Goal: Transaction & Acquisition: Subscribe to service/newsletter

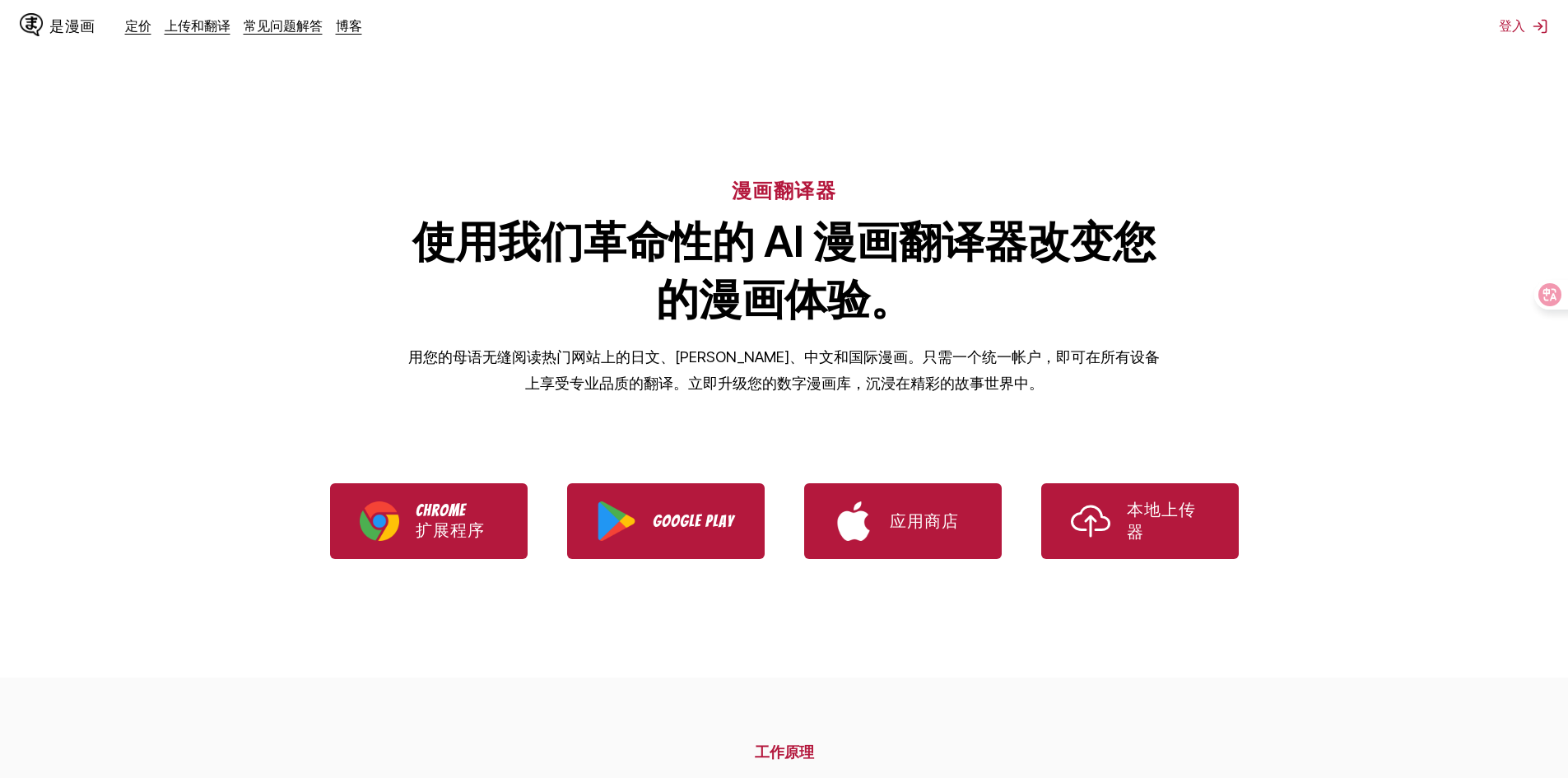
click at [269, 296] on div "漫画翻译器 使用我们革命性的 AI 漫画翻译器改变您的漫画体验。 用您的母语无缝阅读热门网站上的日文、[PERSON_NAME]、中文和国际漫画。只需一个统一…" at bounding box center [784, 259] width 1568 height 302
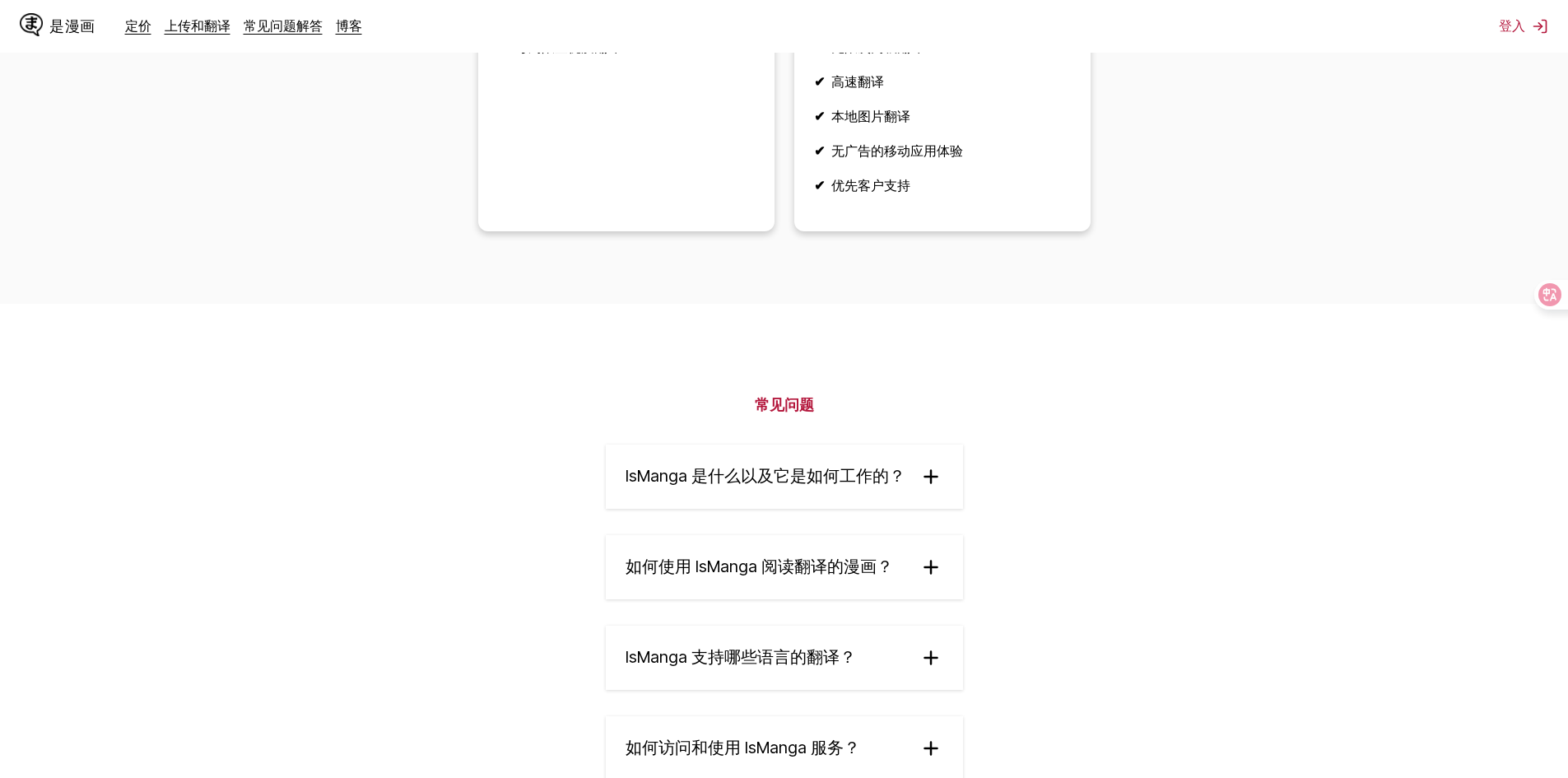
scroll to position [2140, 0]
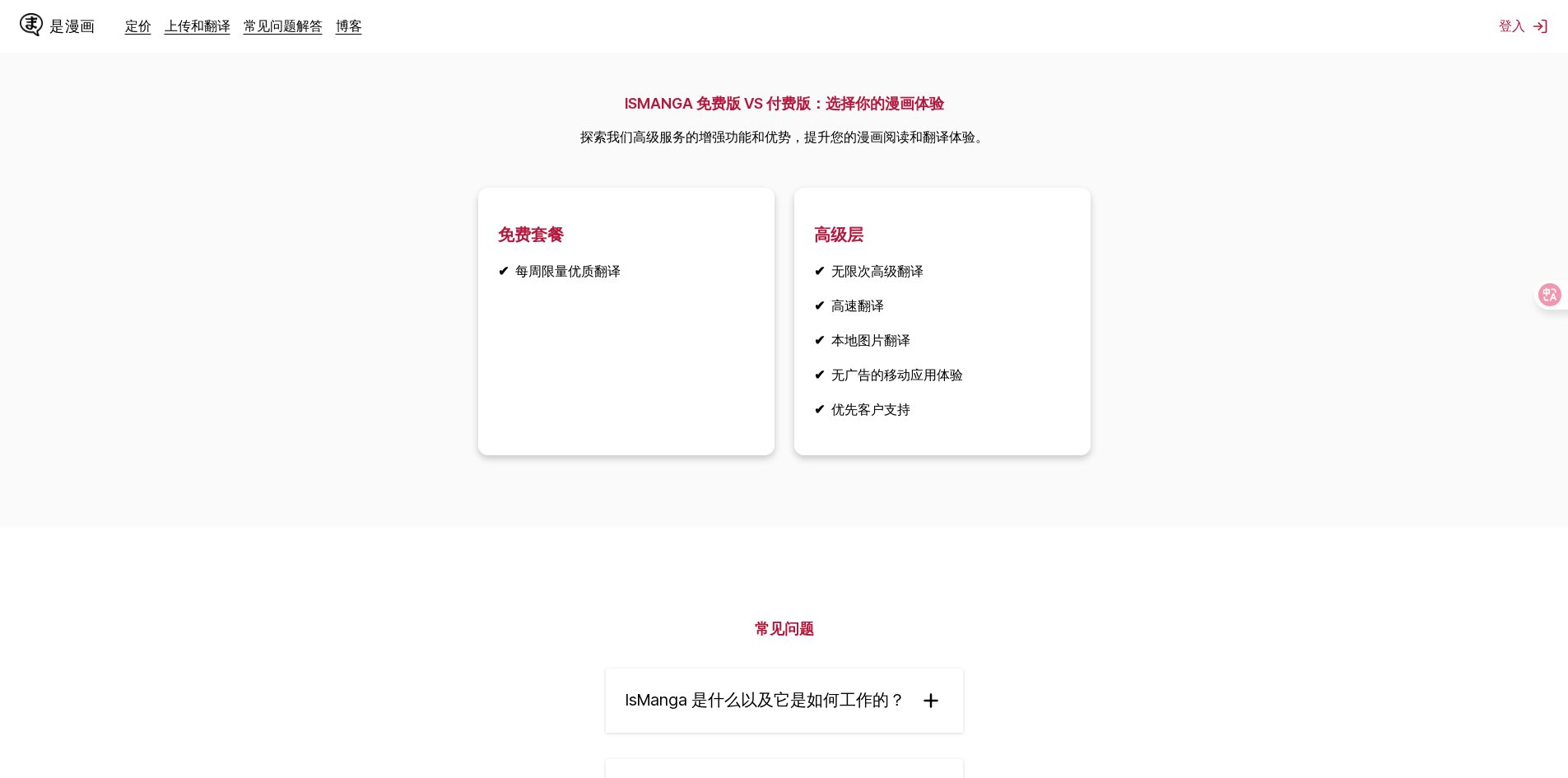
click at [812, 113] on h2 "ISMANGA 免费版 VS 付费版：选择你的漫画体验" at bounding box center [785, 103] width 409 height 20
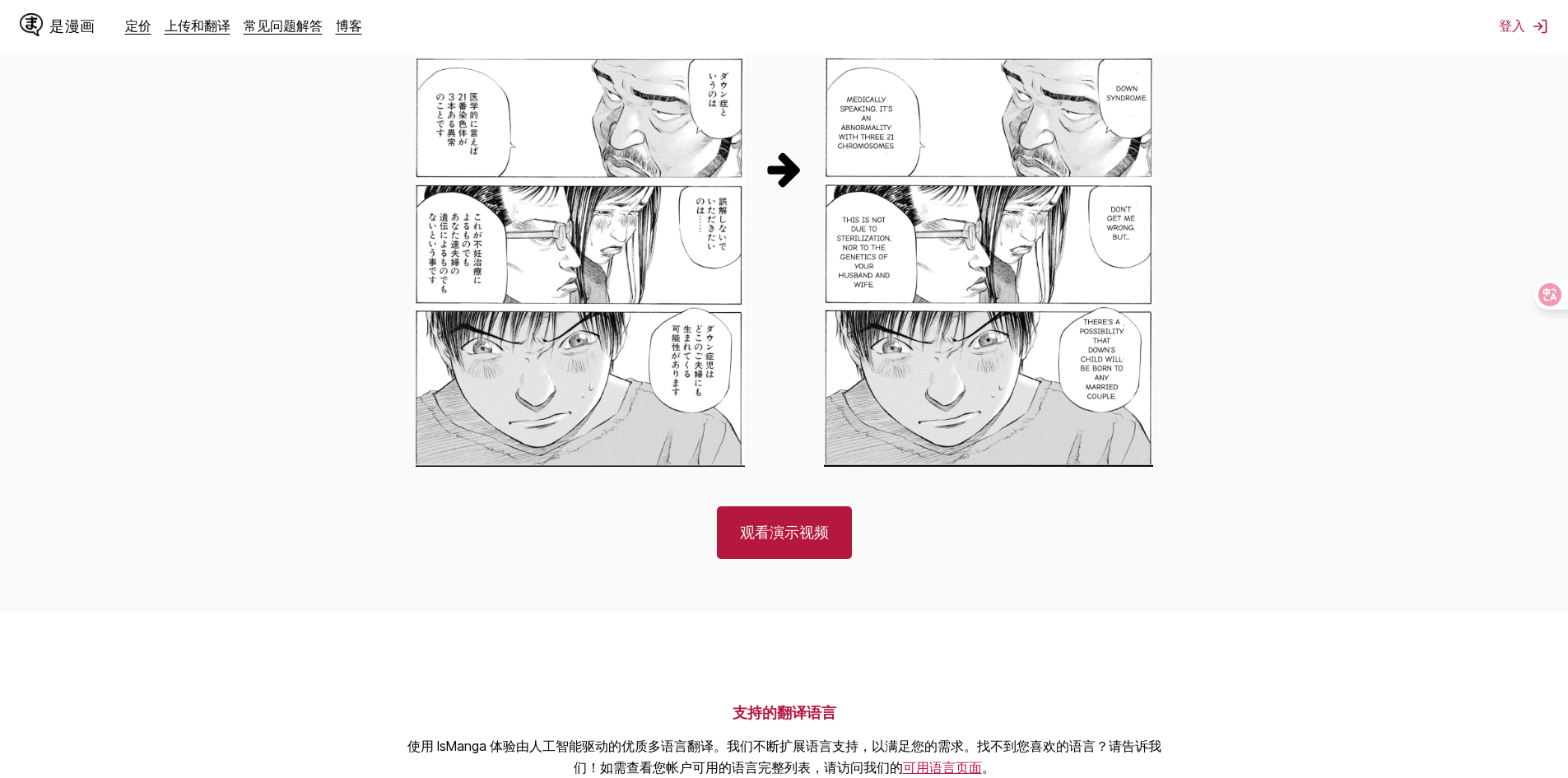
scroll to position [963, 0]
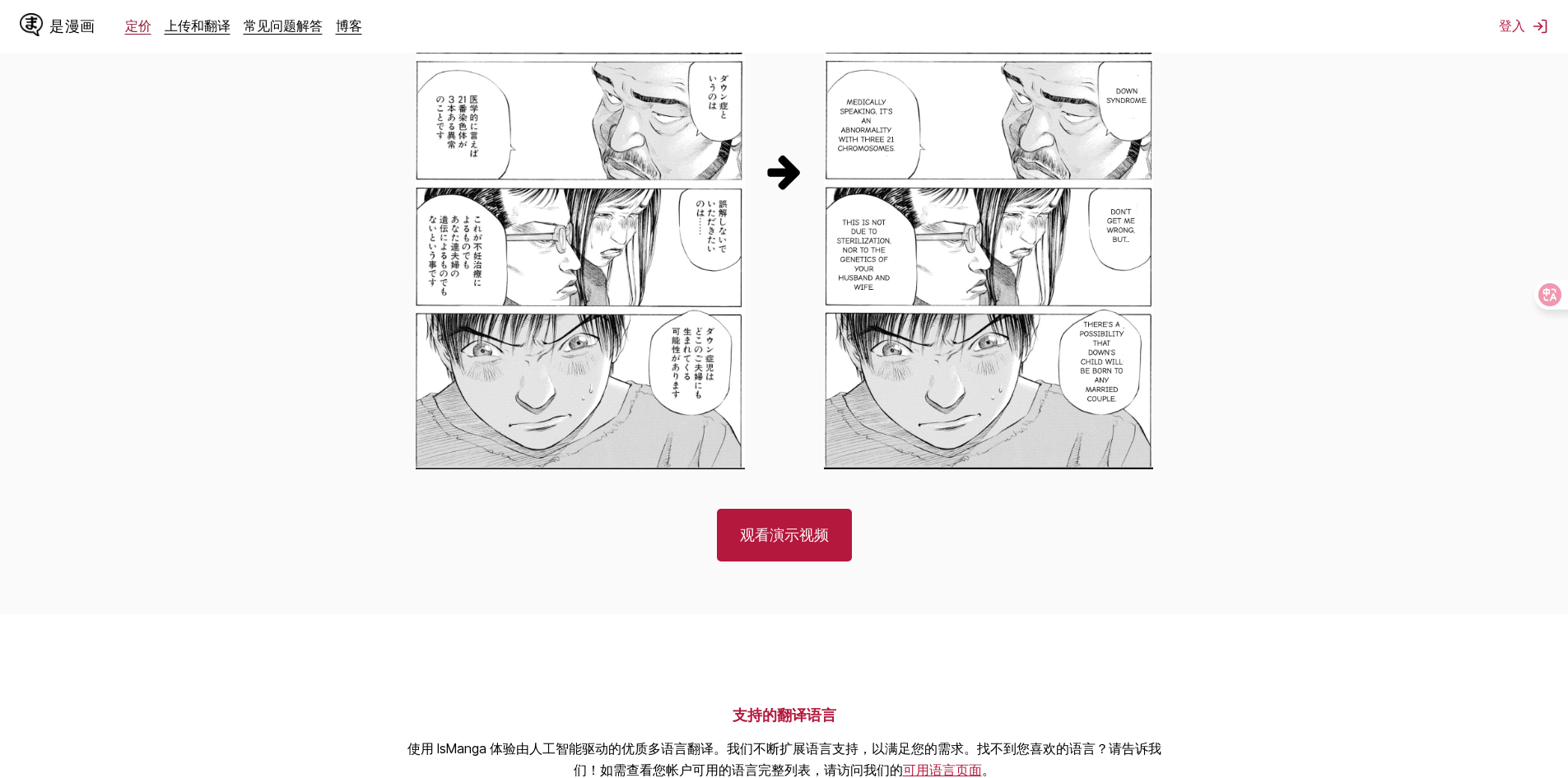
click at [141, 25] on font "定价" at bounding box center [138, 26] width 26 height 17
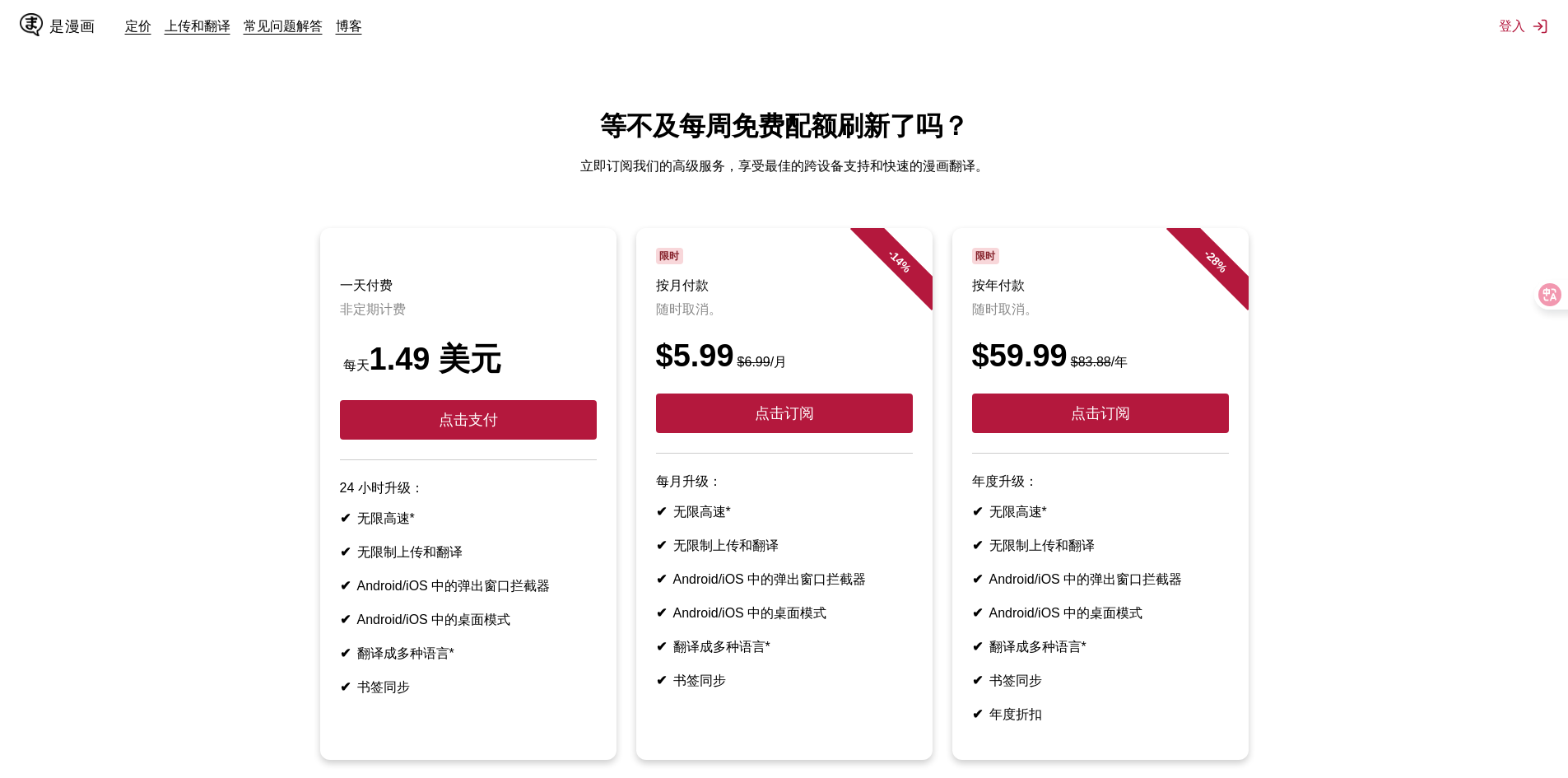
click at [189, 148] on main "等不及每周免费配额刷新了吗？ 立即订阅我们的高级服务，享受最佳的跨设备支持和快速的漫画翻译。 一天付费 非定期计费 每天 1.49 美元 点击支付 24 小时…" at bounding box center [784, 484] width 1568 height 752
click at [699, 518] on font "无限高速*" at bounding box center [702, 511] width 58 height 14
click at [696, 552] on font "无限制上传和翻译" at bounding box center [725, 545] width 105 height 14
click at [706, 586] on font "Android/iOS 中的弹出窗口拦截器" at bounding box center [770, 579] width 194 height 14
click at [712, 625] on ul "✔ 无限高速* ✔ 无限制上传和翻译 ✔ Android/iOS 中的弹出窗口拦截器 ✔ Android/iOS 中的桌面模式 ✔ 翻译成多种语言* ✔ 书签…" at bounding box center [784, 596] width 257 height 186
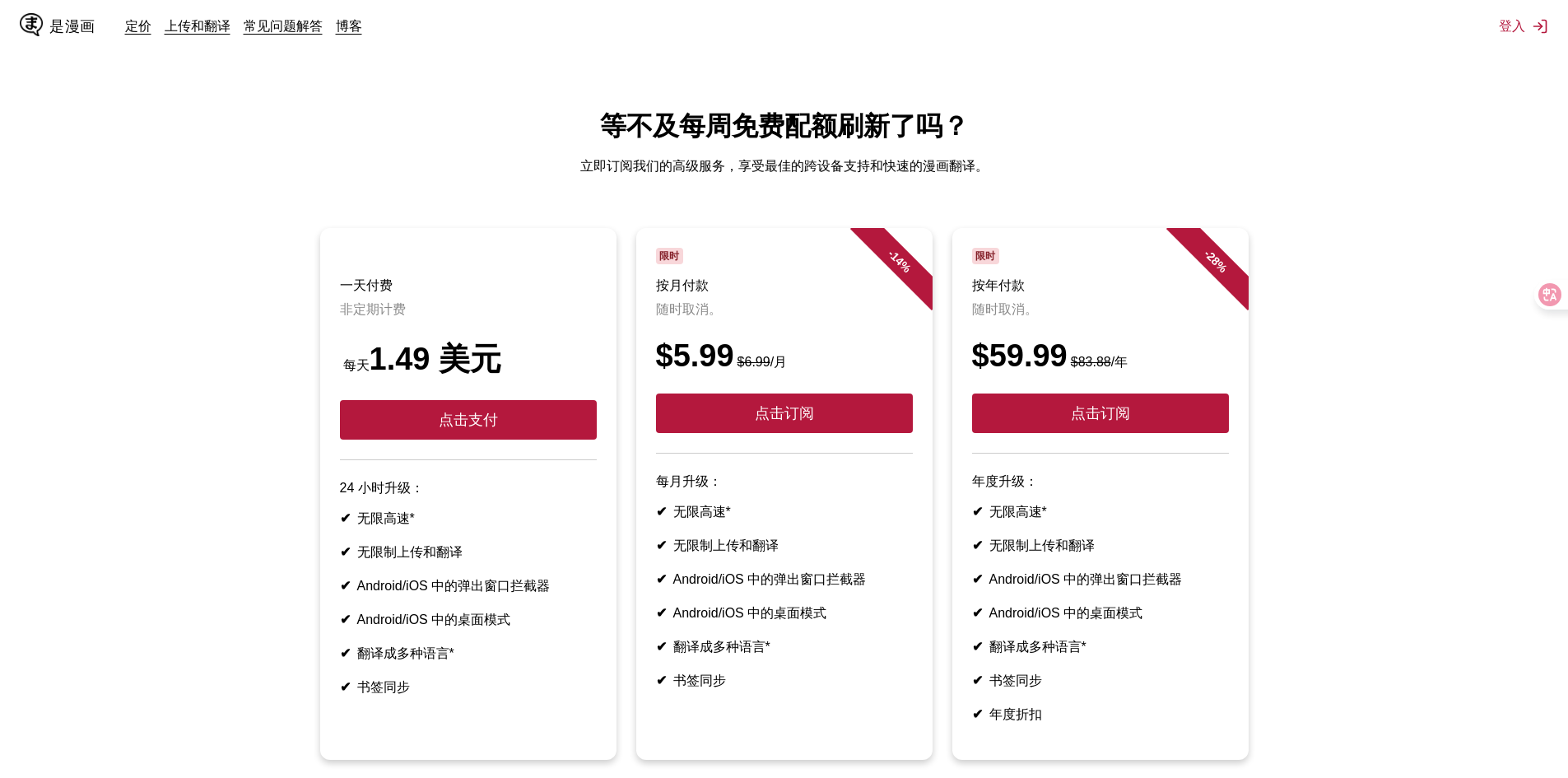
click at [718, 658] on ul "✔ 无限高速* ✔ 无限制上传和翻译 ✔ Android/iOS 中的弹出窗口拦截器 ✔ Android/iOS 中的桌面模式 ✔ 翻译成多种语言* ✔ 书签…" at bounding box center [784, 596] width 257 height 186
click at [714, 689] on ul "✔ 无限高速* ✔ 无限制上传和翻译 ✔ Android/iOS 中的弹出窗口拦截器 ✔ Android/iOS 中的桌面模式 ✔ 翻译成多种语言* ✔ 书签…" at bounding box center [784, 596] width 257 height 186
click at [702, 687] on font "书签同步" at bounding box center [700, 680] width 53 height 14
